Goal: Task Accomplishment & Management: Complete application form

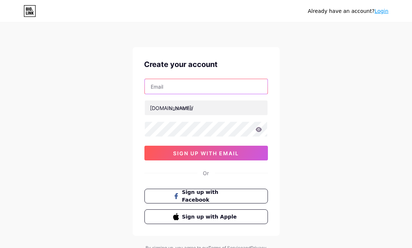
click at [193, 82] on input "text" at bounding box center [206, 86] width 123 height 15
type input "[EMAIL_ADDRESS][DOMAIN_NAME]"
drag, startPoint x: 171, startPoint y: 86, endPoint x: 138, endPoint y: 87, distance: 33.1
click at [138, 87] on div "Create your account [EMAIL_ADDRESS][DOMAIN_NAME] [DOMAIN_NAME]/ sign up with em…" at bounding box center [206, 141] width 147 height 189
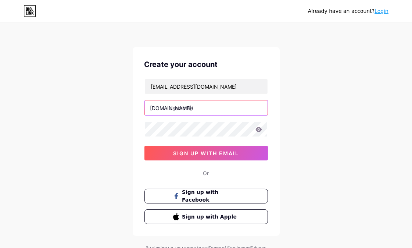
click at [206, 111] on input "text" at bounding box center [206, 107] width 123 height 15
paste input "vydigital"
type input "vydigital"
click at [108, 148] on div "Already have an account? Login Create your account [EMAIL_ADDRESS][DOMAIN_NAME]…" at bounding box center [206, 140] width 412 height 281
drag, startPoint x: 220, startPoint y: 154, endPoint x: 251, endPoint y: 108, distance: 55.2
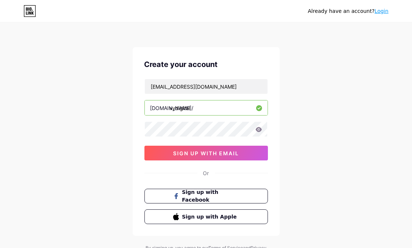
click at [220, 155] on span "sign up with email" at bounding box center [206, 153] width 66 height 6
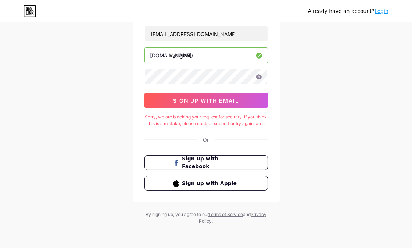
scroll to position [59, 0]
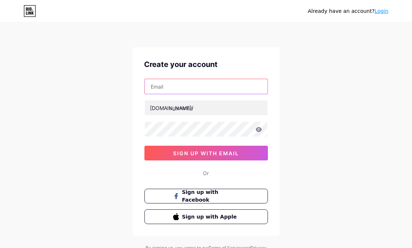
click at [189, 83] on input "text" at bounding box center [206, 86] width 123 height 15
type input "[EMAIL_ADDRESS][DOMAIN_NAME]"
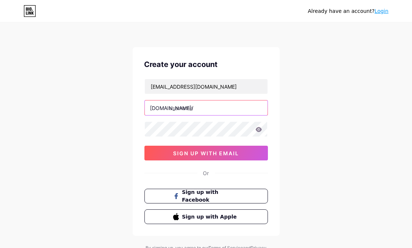
click at [185, 111] on input "text" at bounding box center [206, 107] width 123 height 15
paste input "vydigital"
type input "vydigital"
click at [190, 120] on div "[EMAIL_ADDRESS][DOMAIN_NAME] [DOMAIN_NAME]/ vydigital sign up with email" at bounding box center [206, 120] width 124 height 82
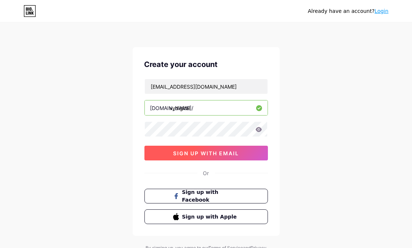
click at [185, 155] on span "sign up with email" at bounding box center [206, 153] width 66 height 6
